Goal: Task Accomplishment & Management: Manage account settings

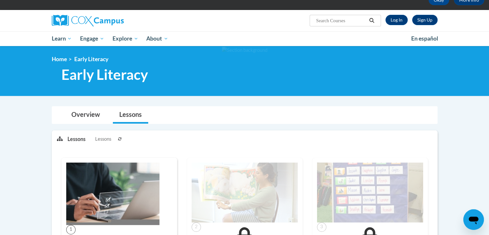
scroll to position [36, 0]
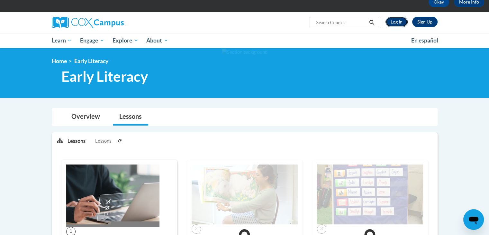
click at [395, 22] on link "Log In" at bounding box center [396, 22] width 22 height 10
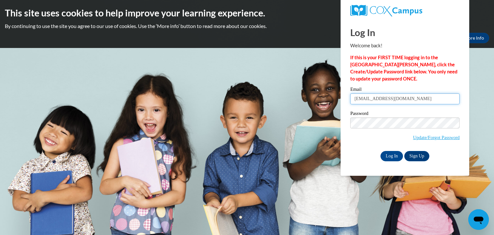
click at [430, 101] on input "[EMAIL_ADDRESS][DOMAIN_NAME]" at bounding box center [404, 98] width 109 height 11
type input "i"
type input "[PERSON_NAME][EMAIL_ADDRESS][DOMAIN_NAME]"
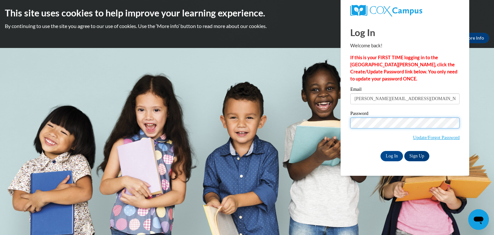
click at [380, 151] on input "Log In" at bounding box center [391, 156] width 23 height 10
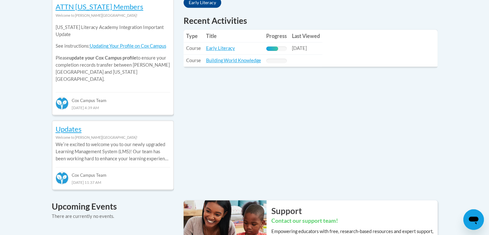
scroll to position [311, 0]
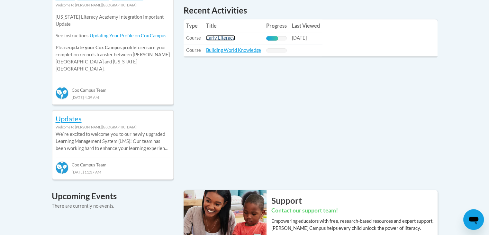
click at [225, 36] on link "Early Literacy" at bounding box center [220, 37] width 29 height 5
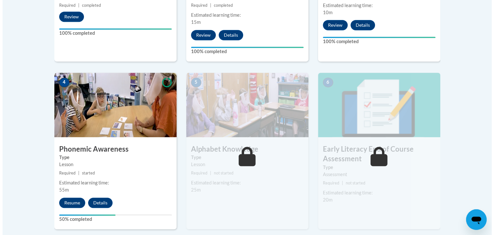
scroll to position [322, 0]
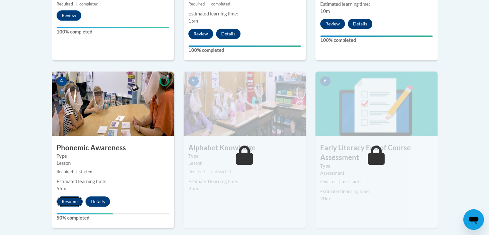
click at [67, 203] on button "Resume" at bounding box center [70, 201] width 26 height 10
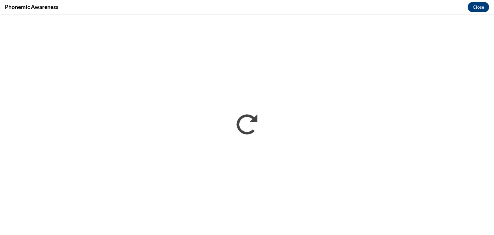
scroll to position [0, 0]
